Goal: Browse casually: Explore the website without a specific task or goal

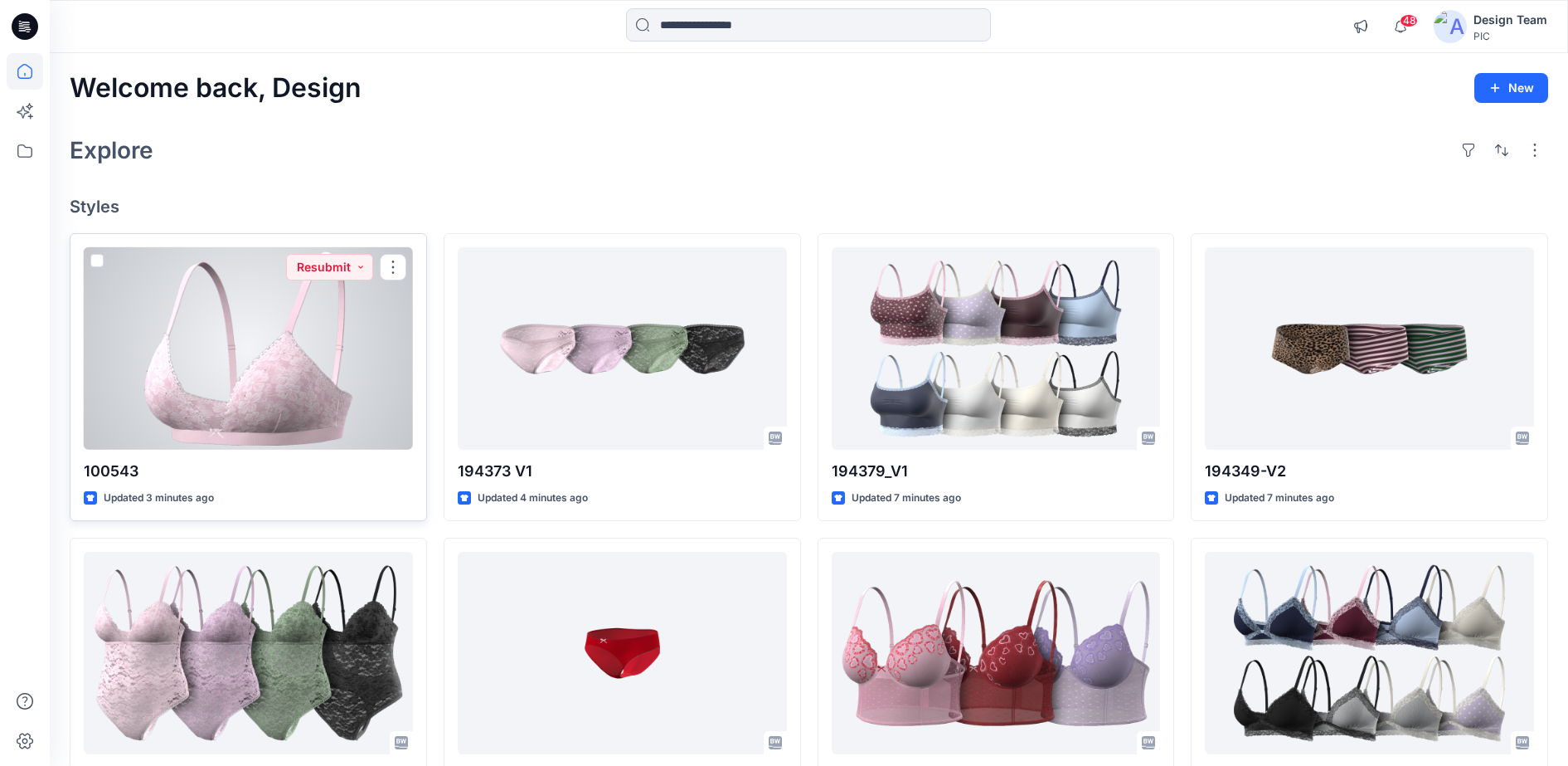
click at [250, 356] on div at bounding box center [248, 349] width 329 height 204
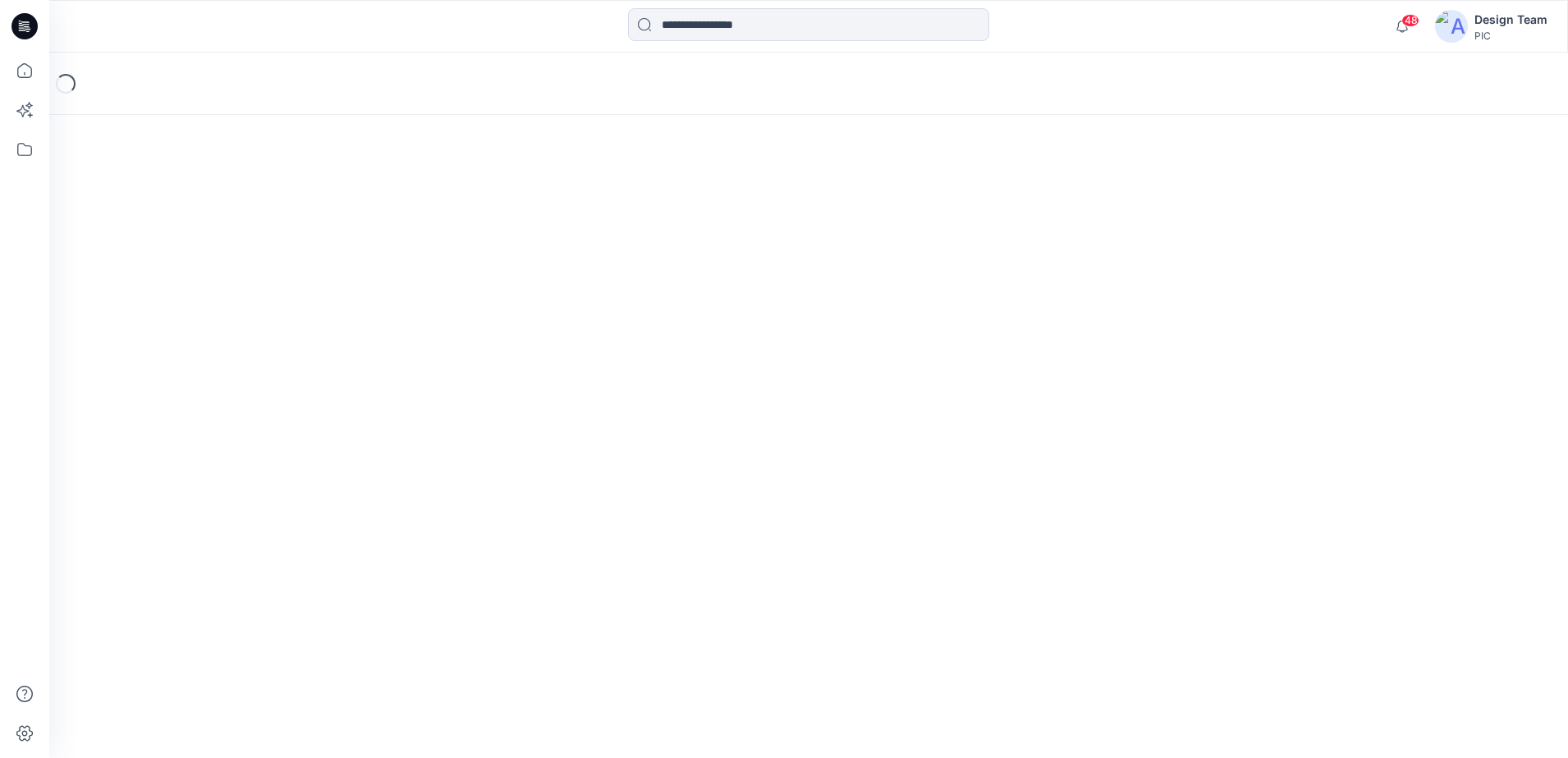
click at [248, 352] on div "Loading..." at bounding box center [808, 405] width 1519 height 706
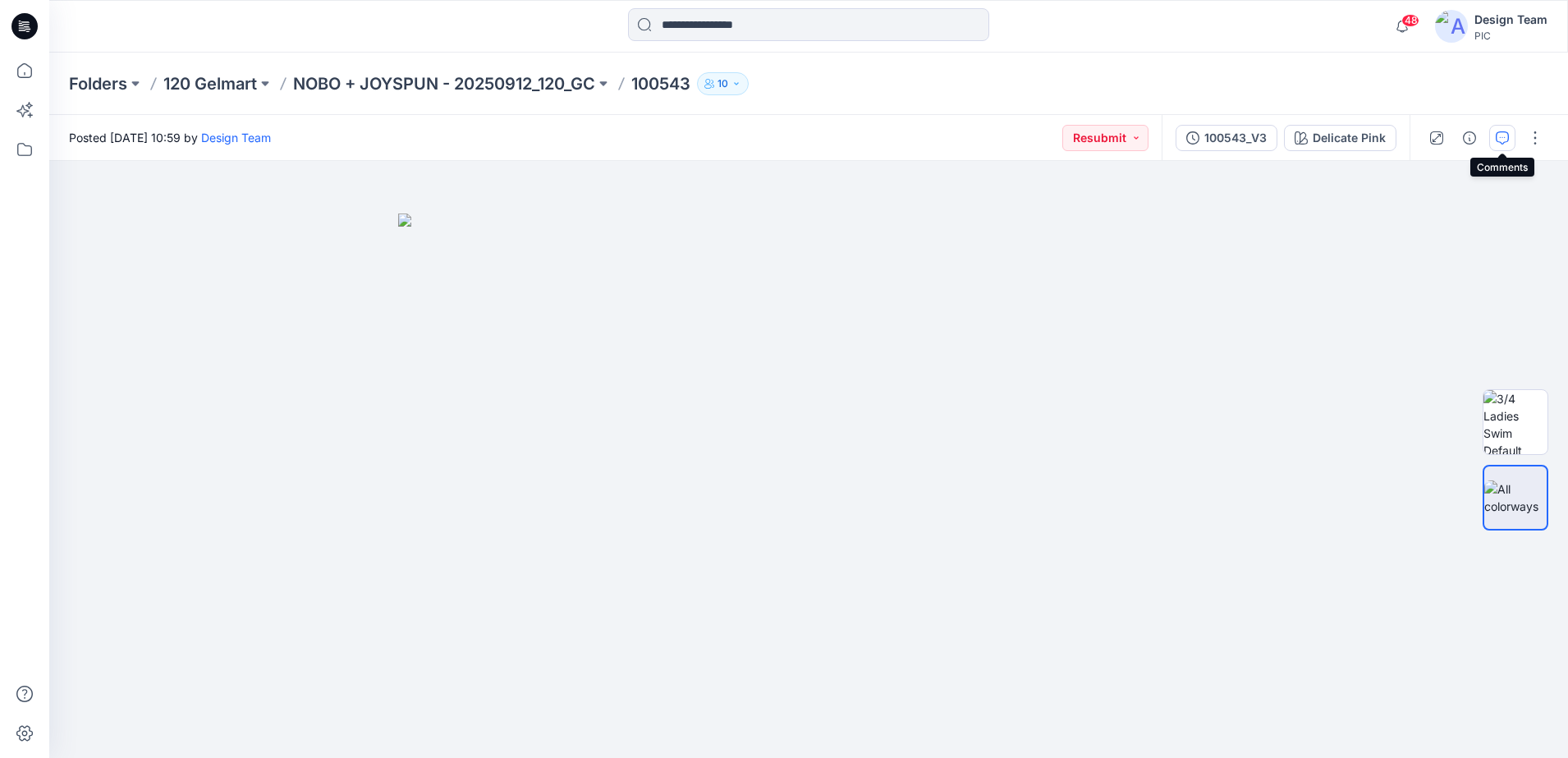
click at [1502, 133] on icon "button" at bounding box center [1502, 138] width 13 height 13
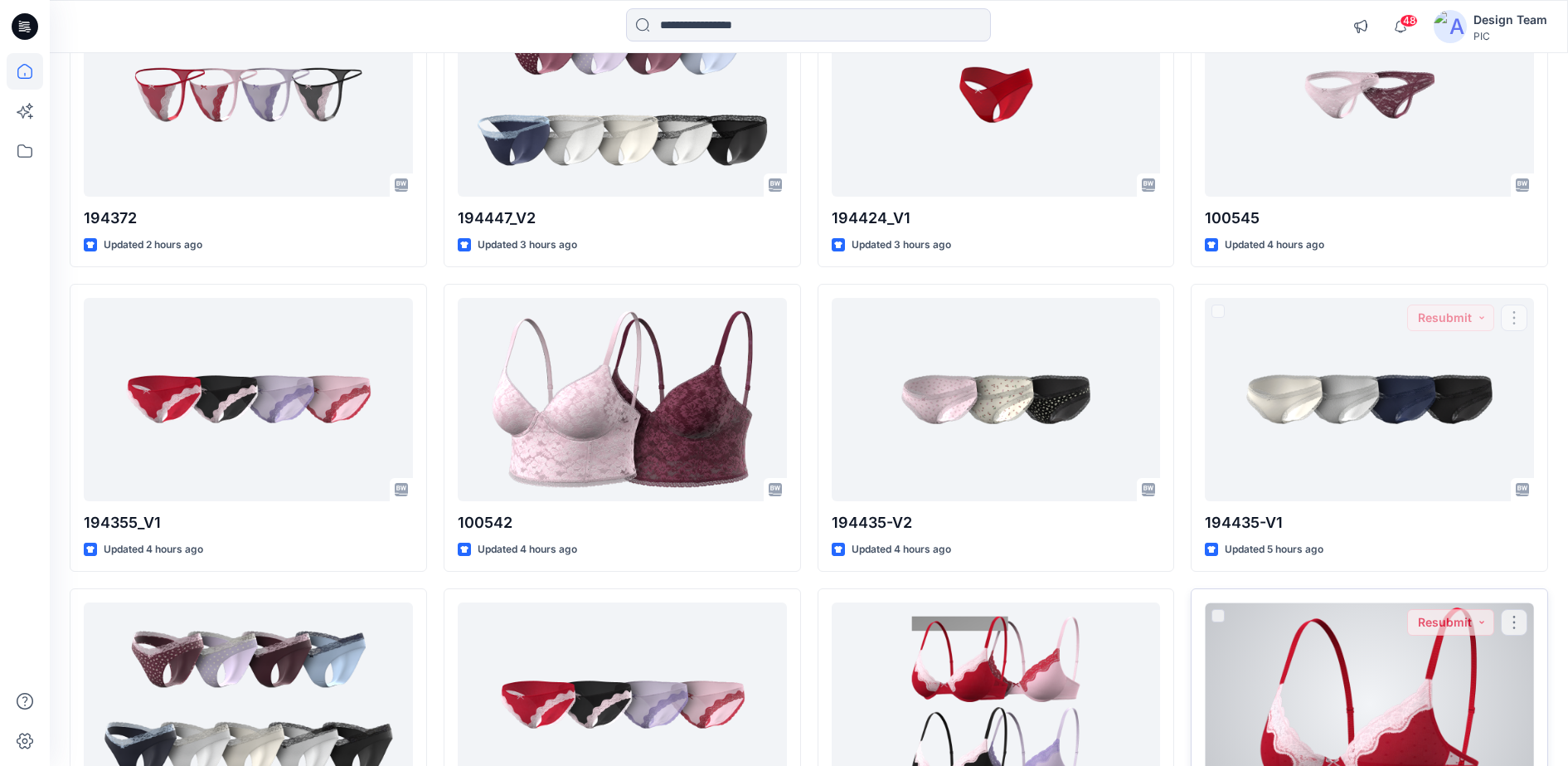
scroll to position [2583, 0]
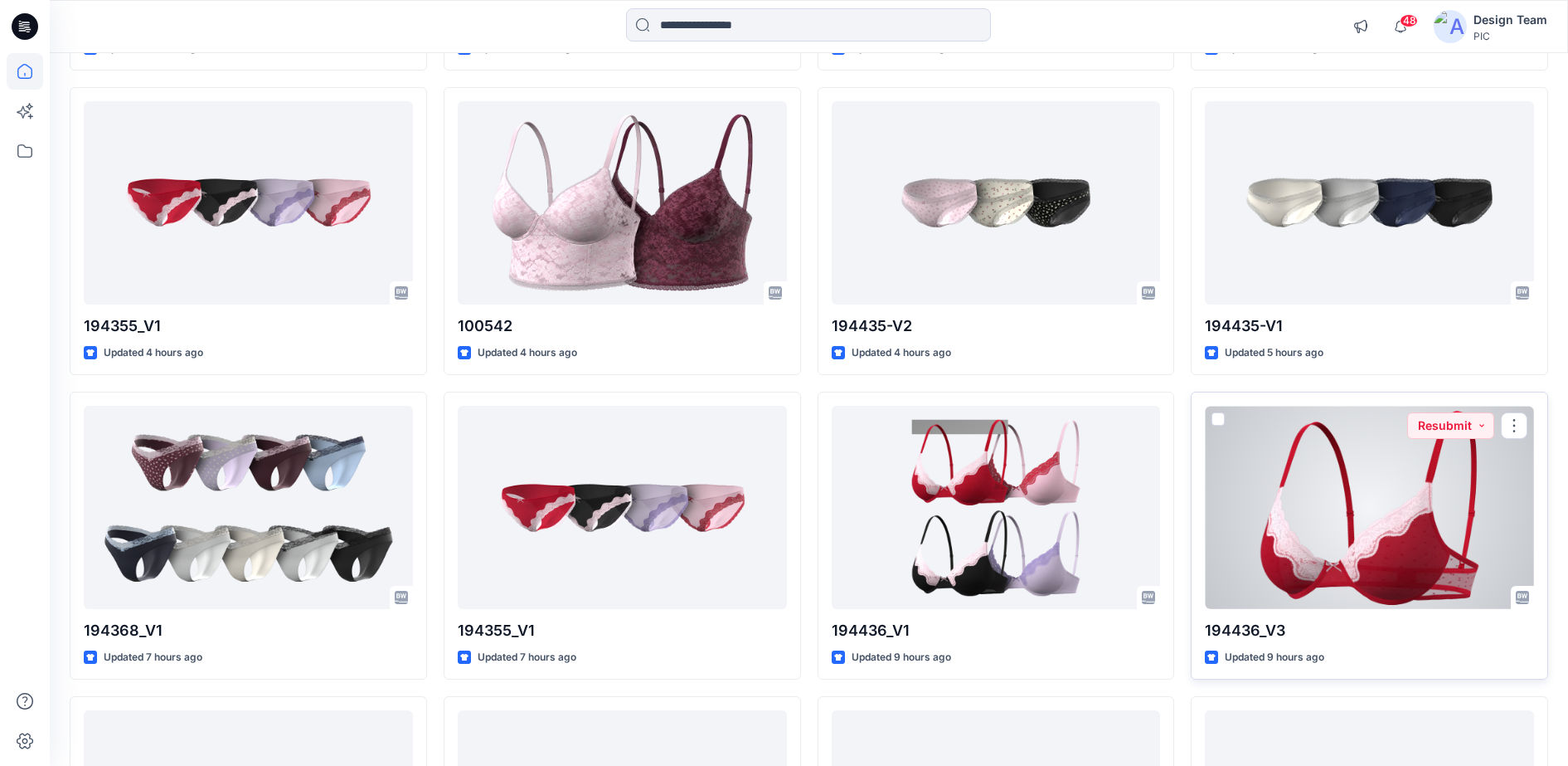
click at [1306, 565] on div at bounding box center [1370, 507] width 329 height 204
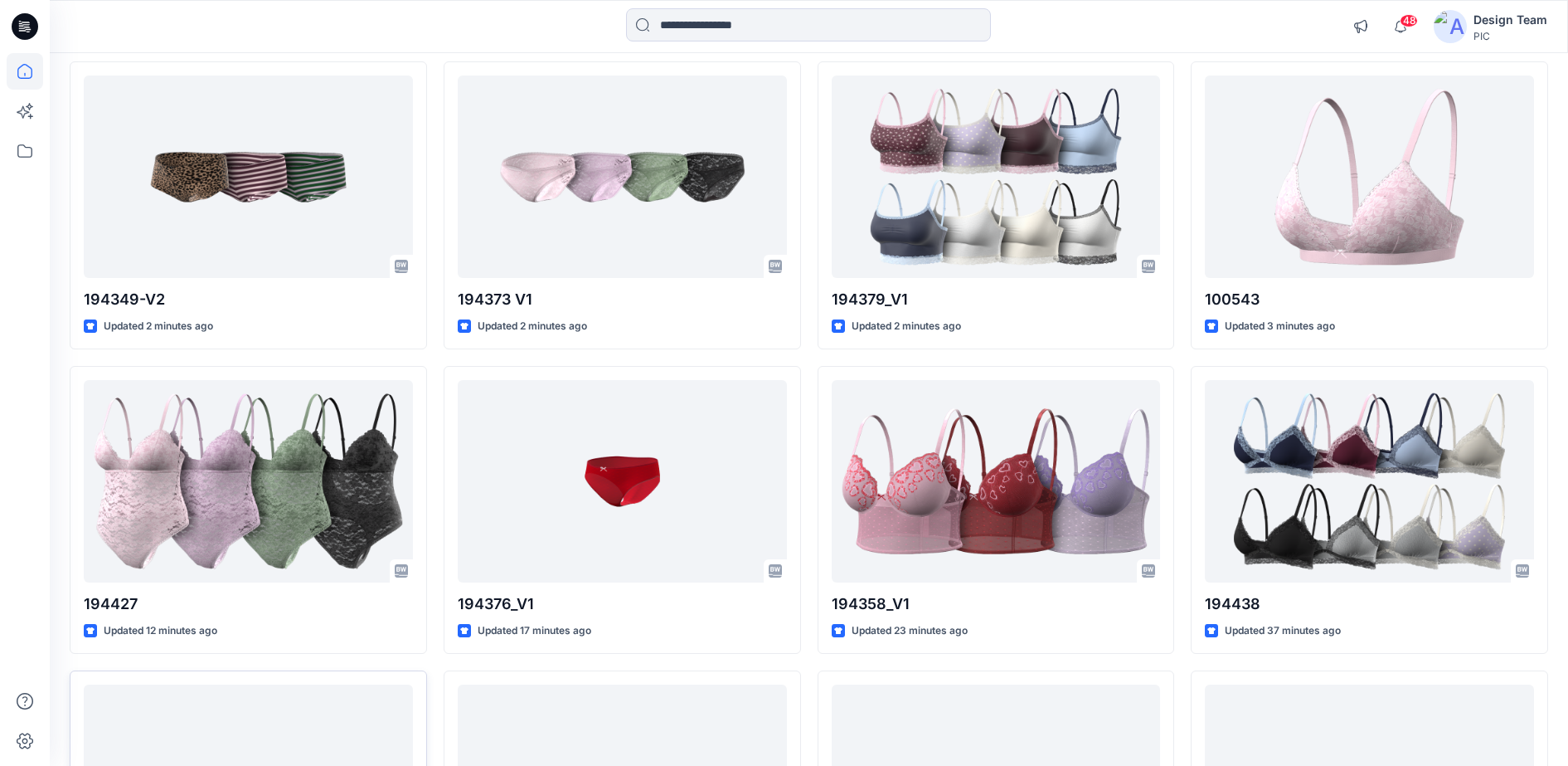
scroll to position [311, 0]
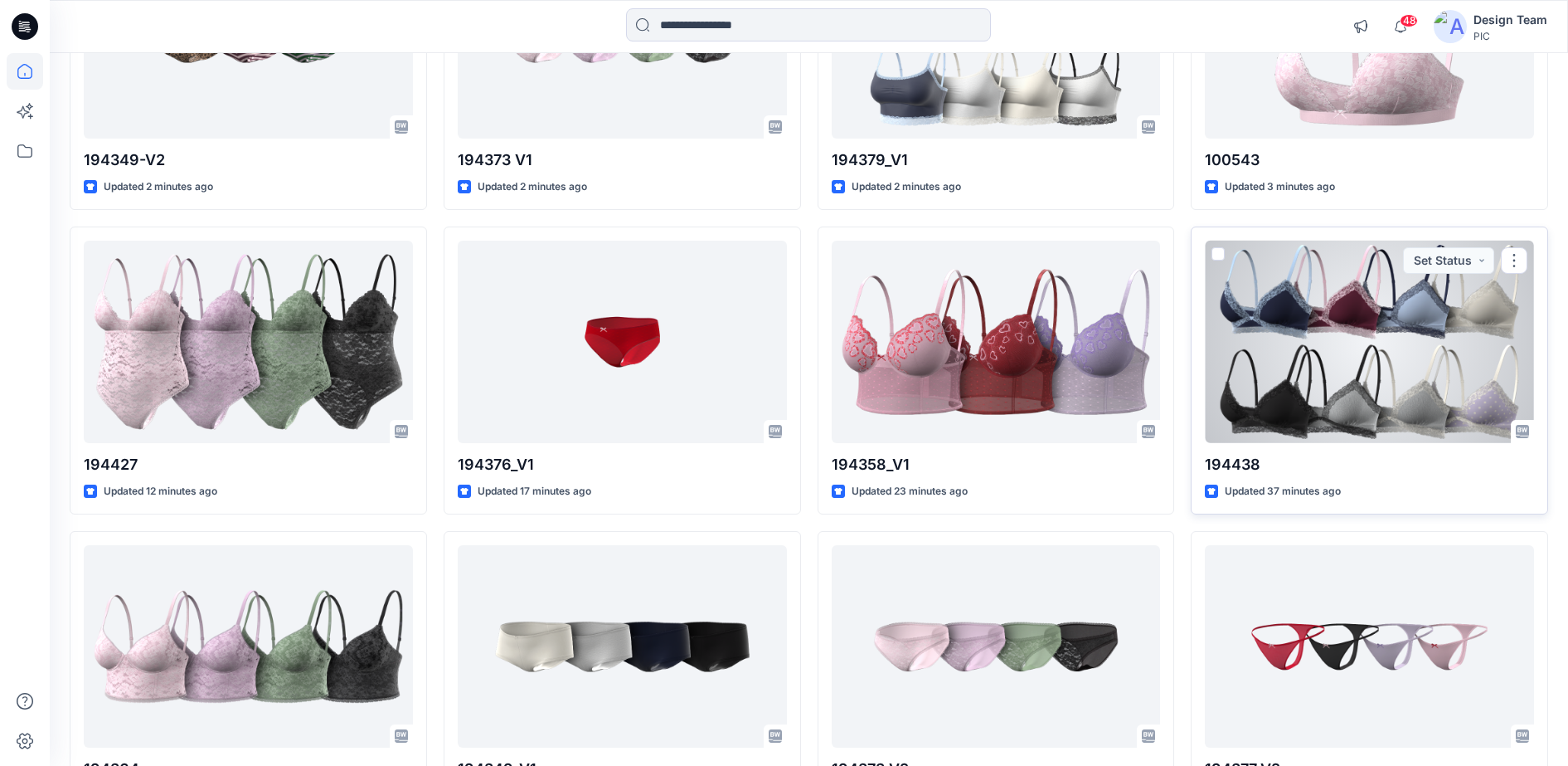
click at [1419, 336] on div at bounding box center [1370, 342] width 329 height 204
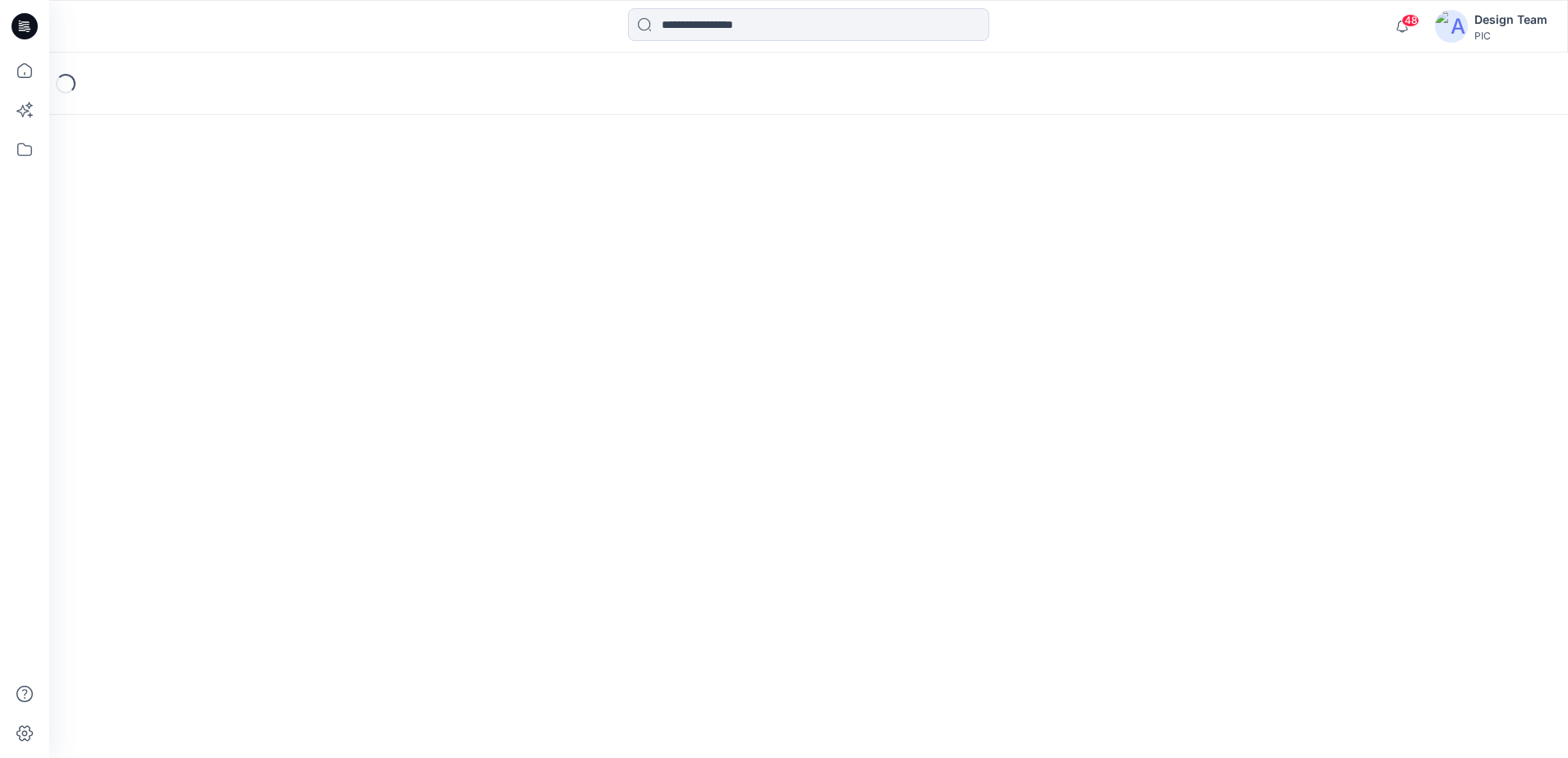
click at [1405, 332] on div "Loading..." at bounding box center [808, 405] width 1519 height 706
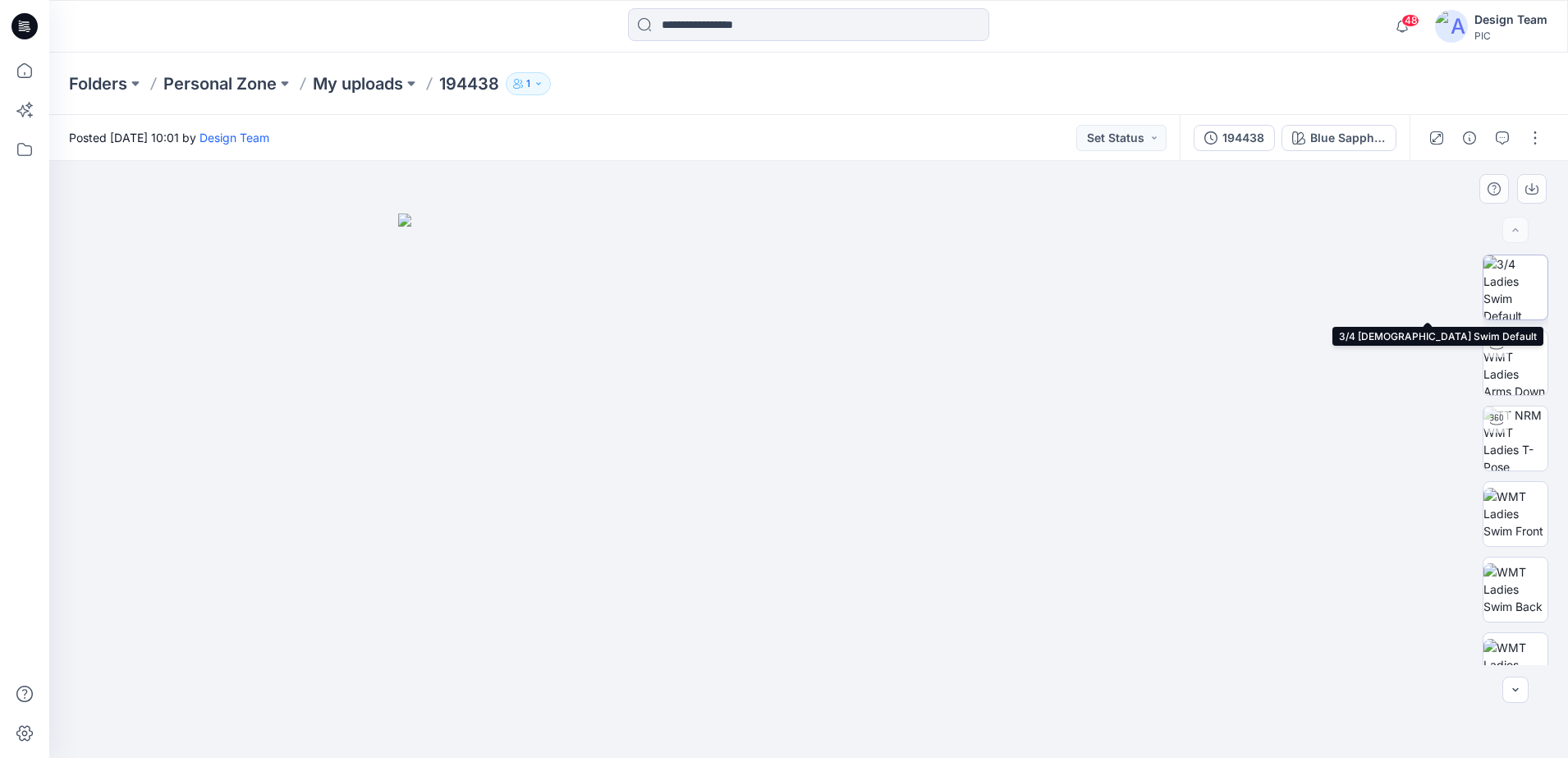
click at [1531, 291] on img at bounding box center [1515, 287] width 64 height 64
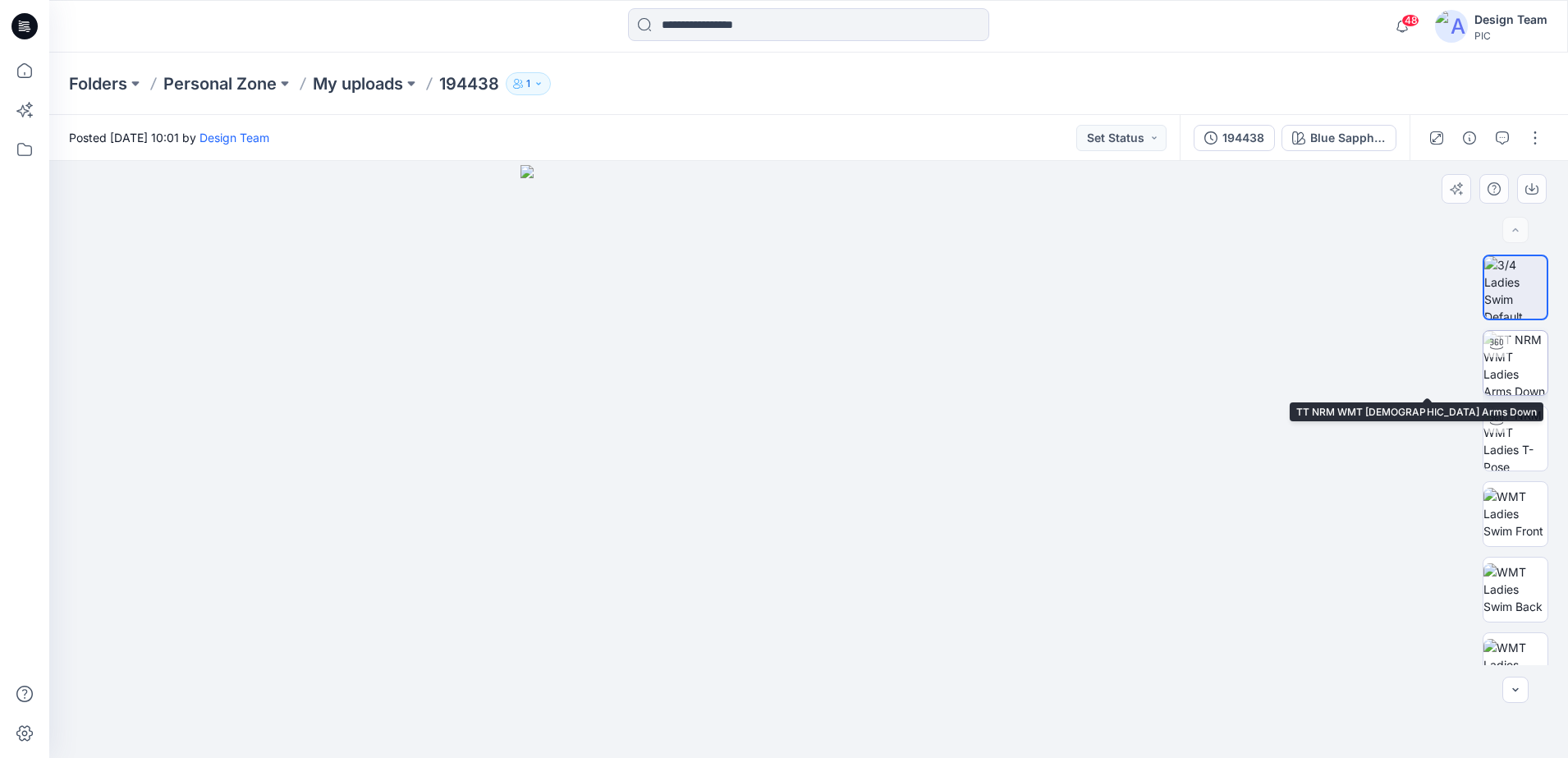
click at [1518, 353] on img at bounding box center [1515, 362] width 64 height 64
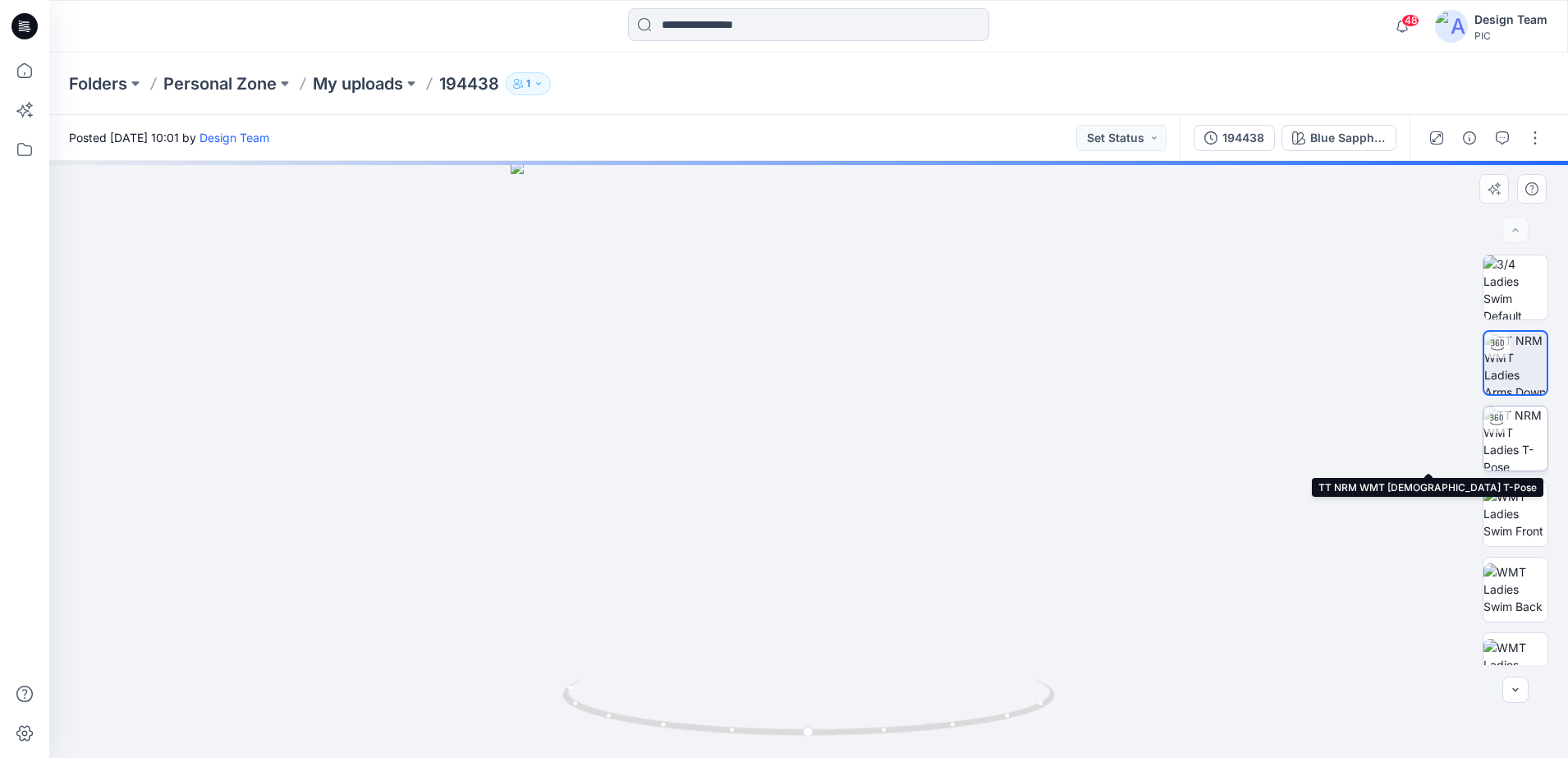
click at [1527, 447] on img at bounding box center [1515, 438] width 64 height 64
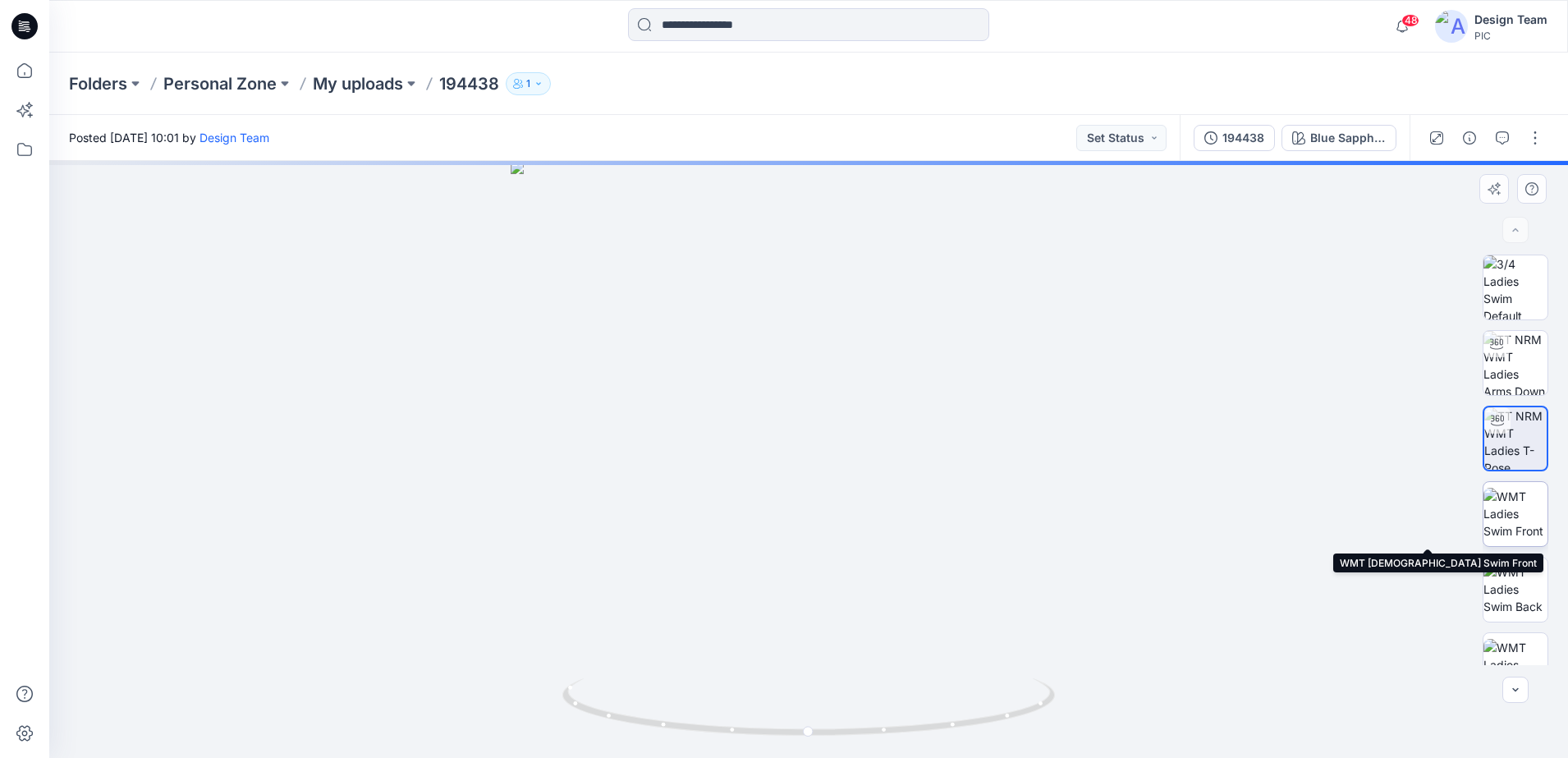
click at [1508, 535] on img at bounding box center [1515, 513] width 64 height 51
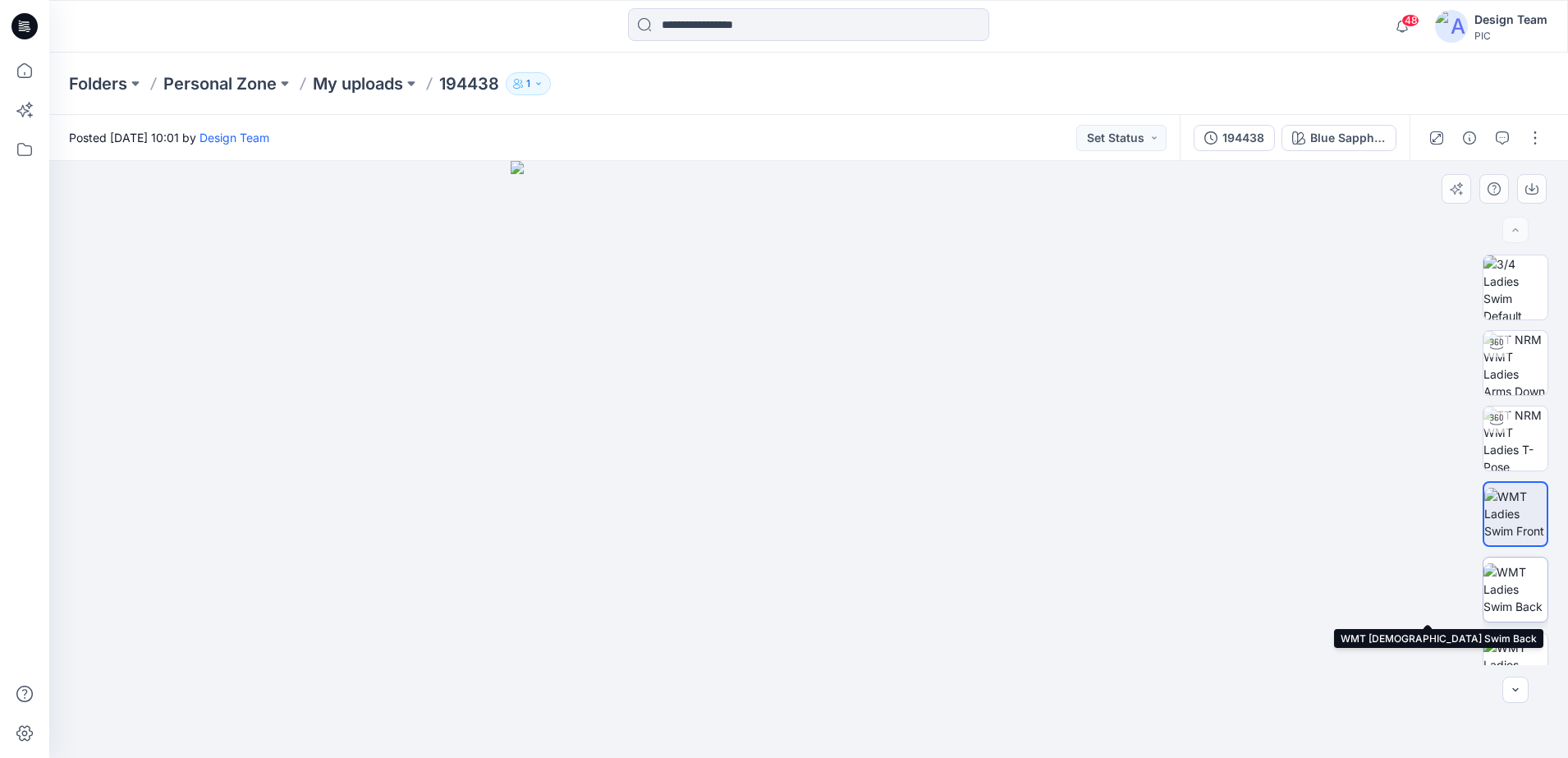
click at [1513, 583] on img at bounding box center [1515, 589] width 64 height 51
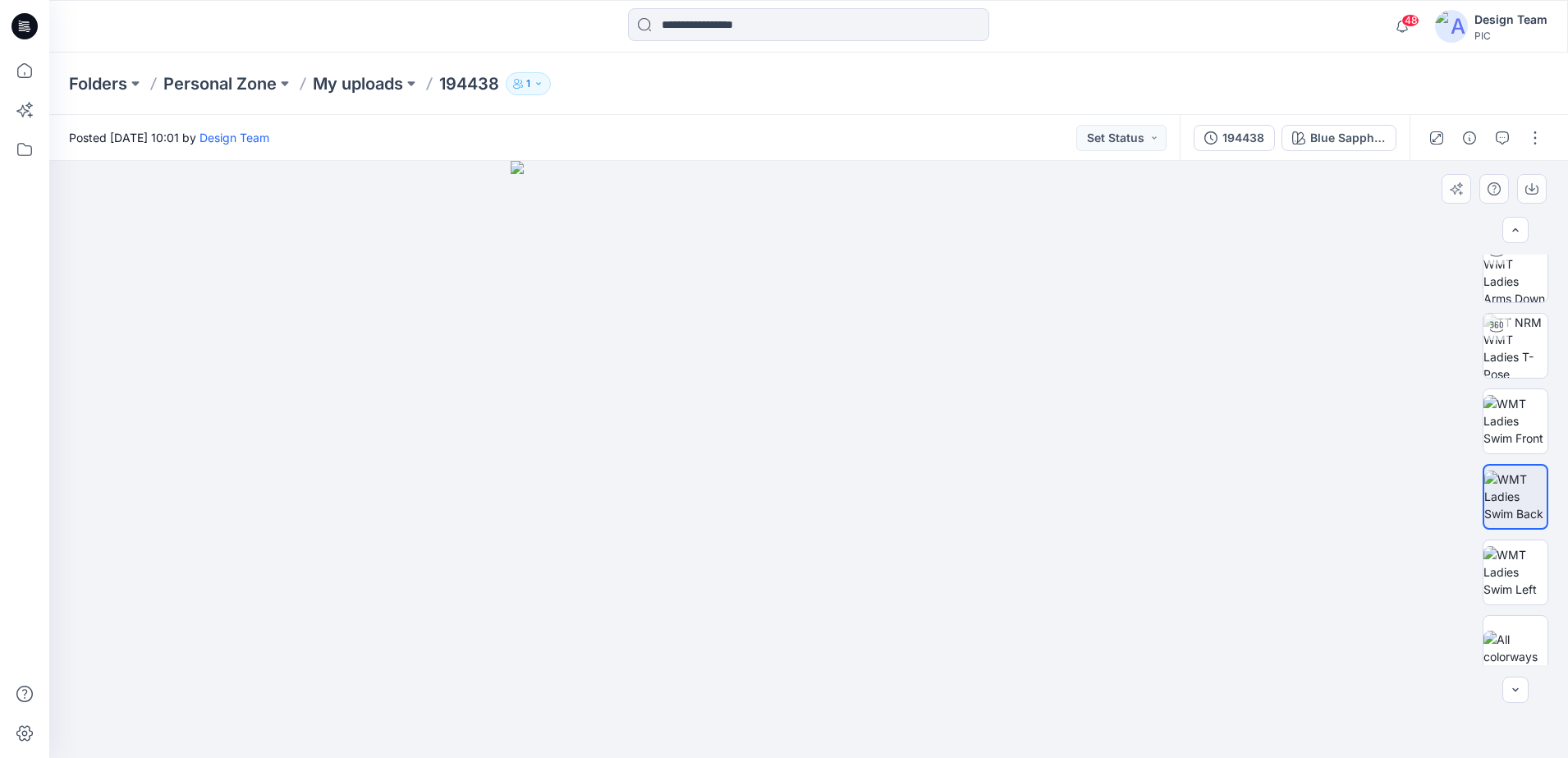
scroll to position [108, 0]
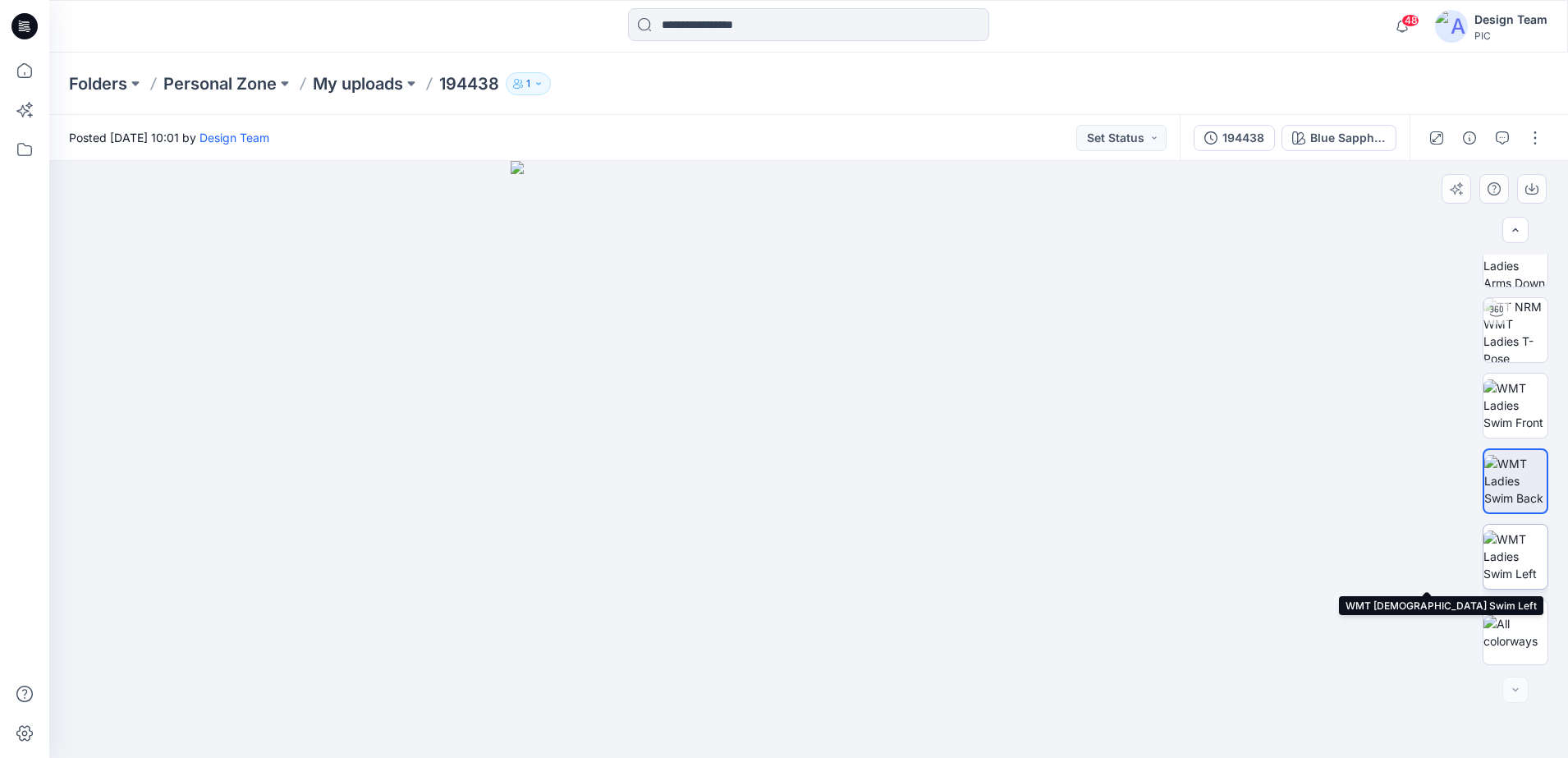
click at [1502, 555] on img at bounding box center [1515, 556] width 64 height 51
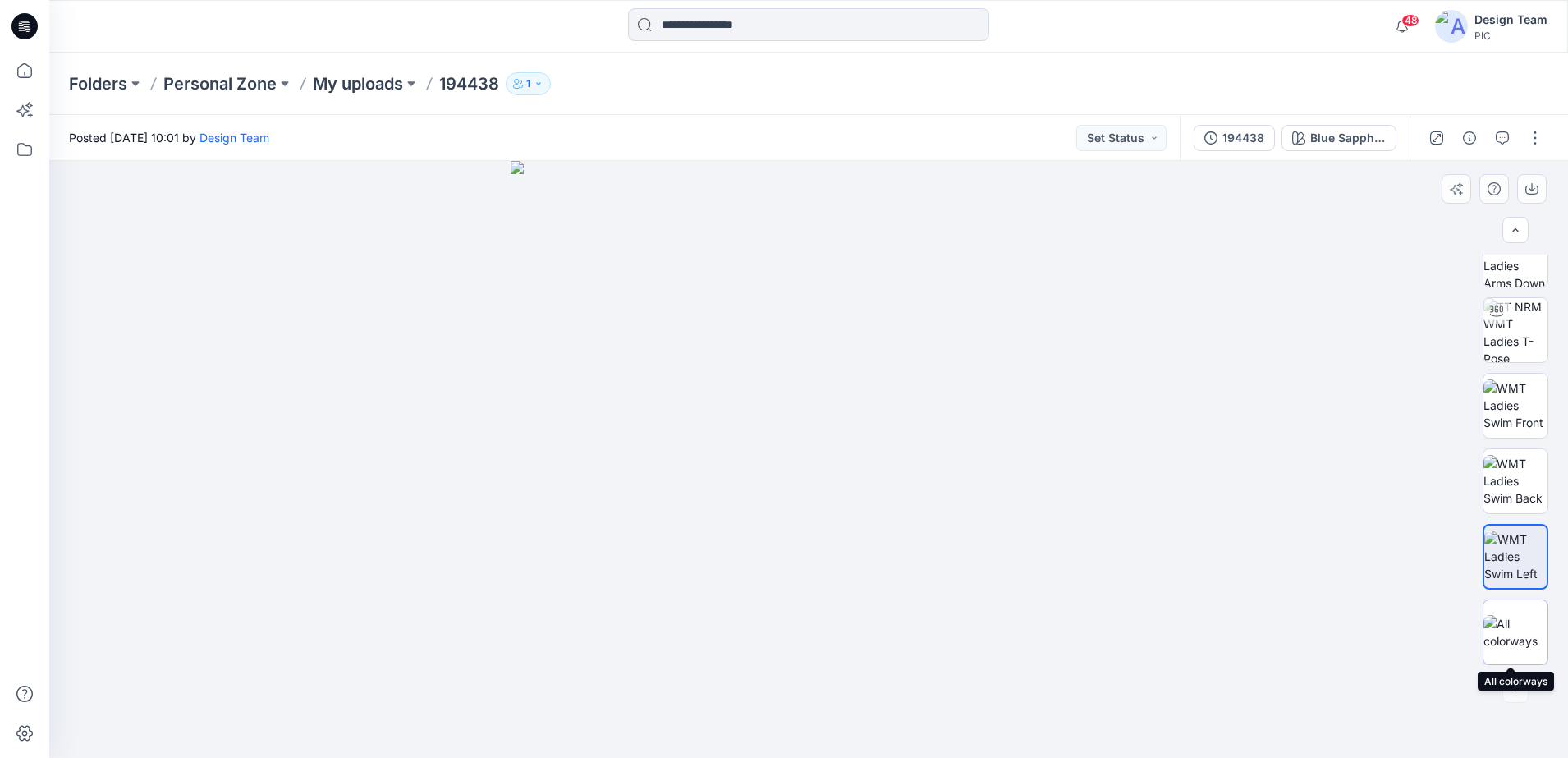
click at [1513, 625] on img at bounding box center [1515, 632] width 64 height 35
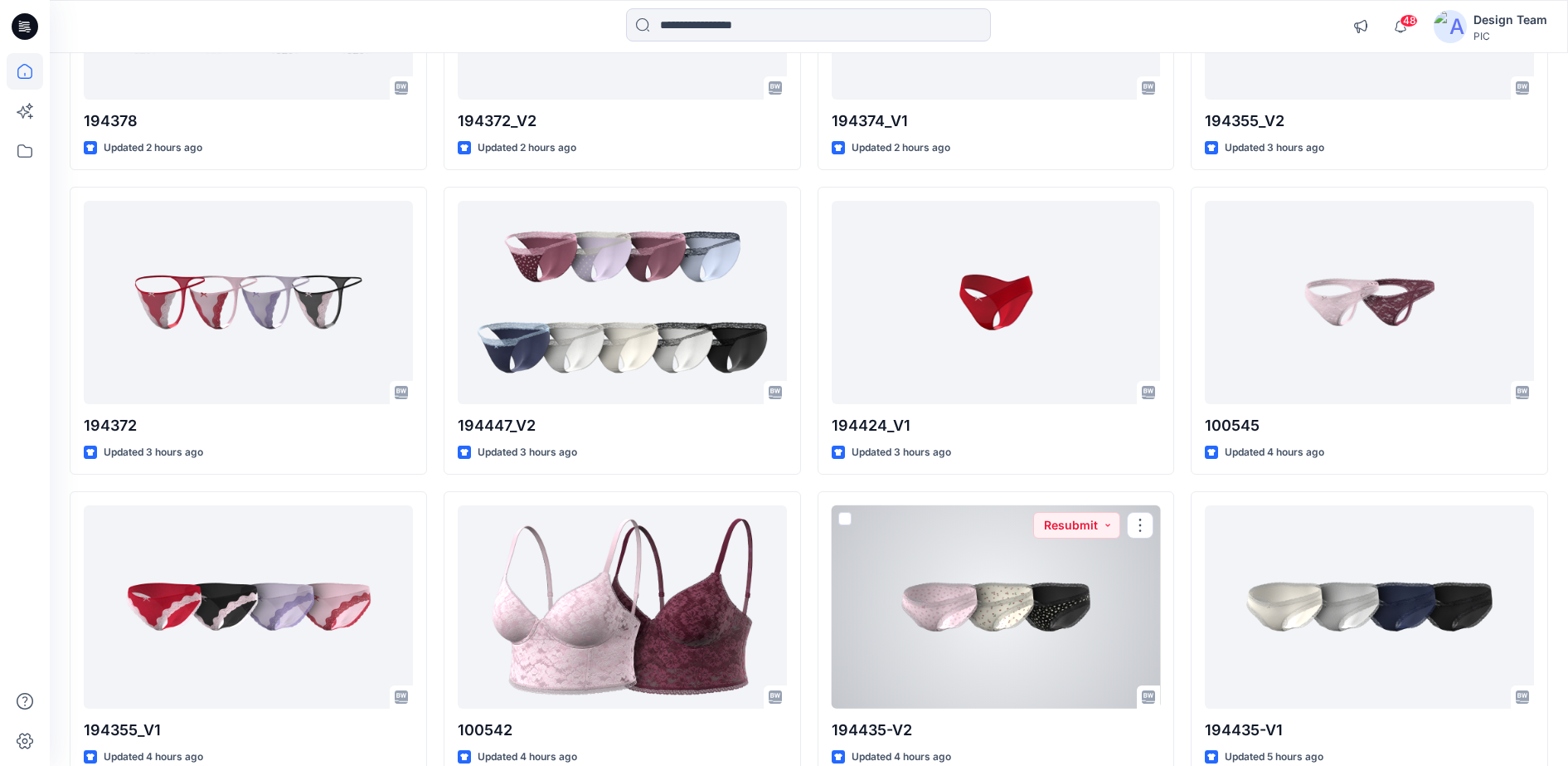
scroll to position [2697, 0]
